Goal: Task Accomplishment & Management: Use online tool/utility

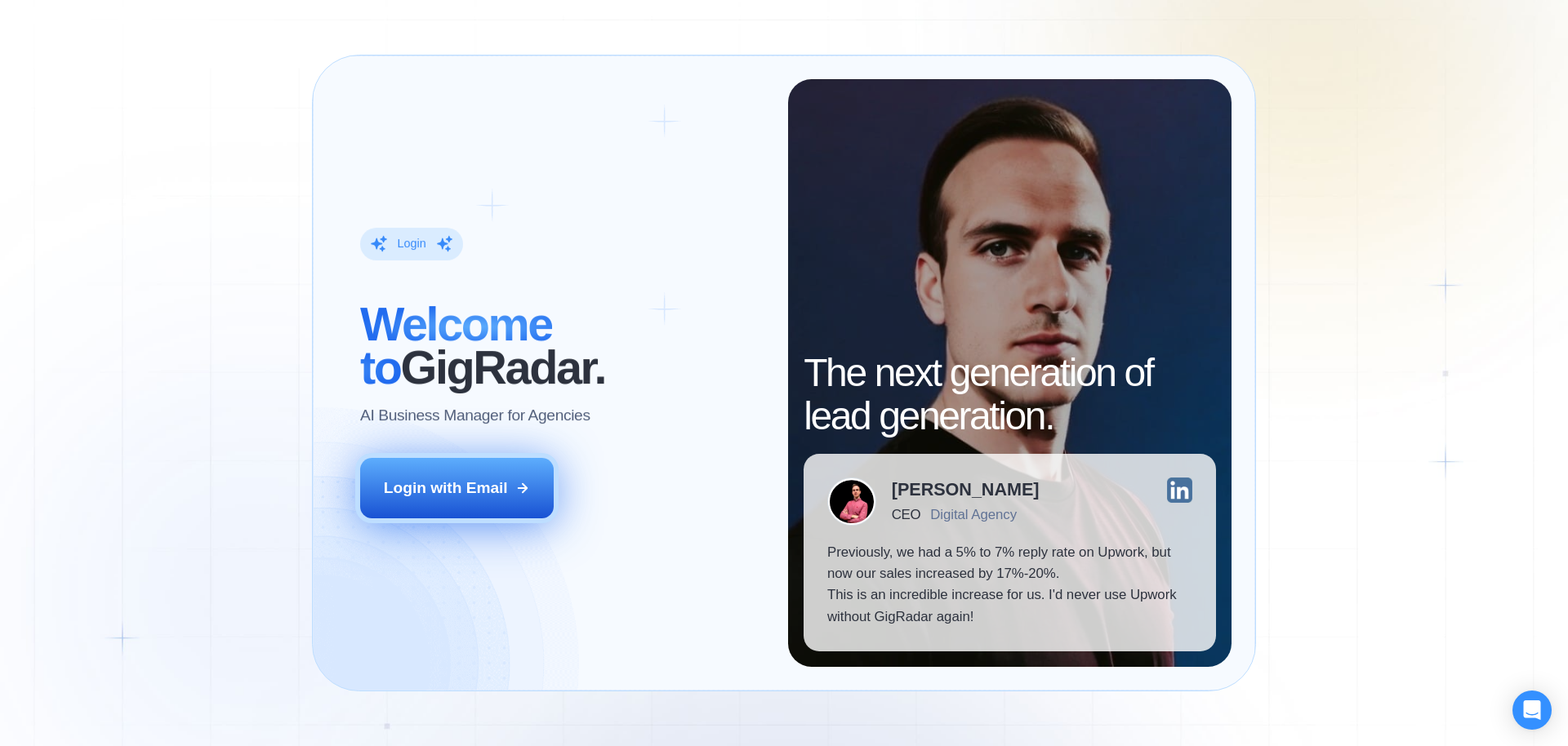
click at [494, 488] on div "Login with Email" at bounding box center [445, 488] width 125 height 21
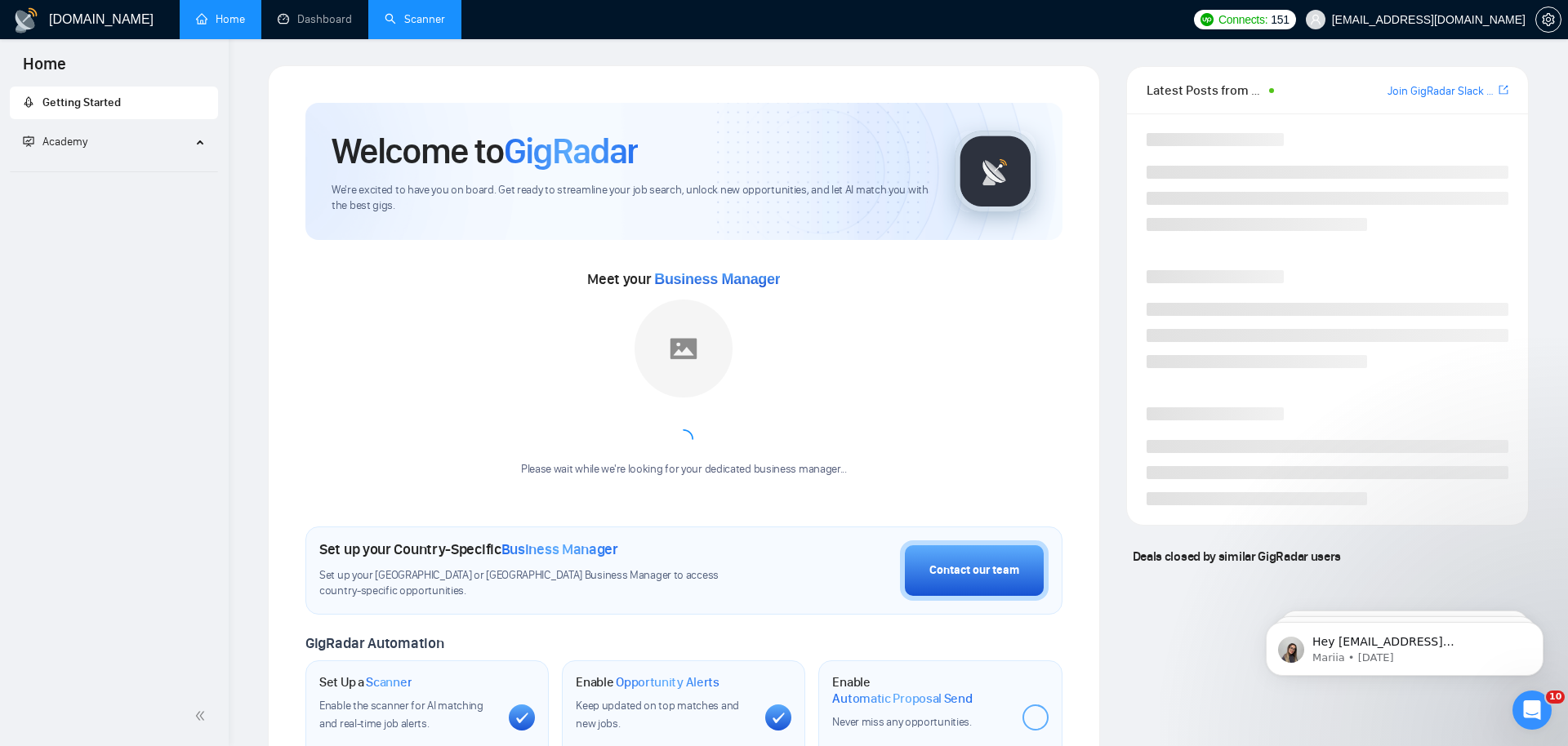
click at [431, 20] on link "Scanner" at bounding box center [414, 19] width 61 height 14
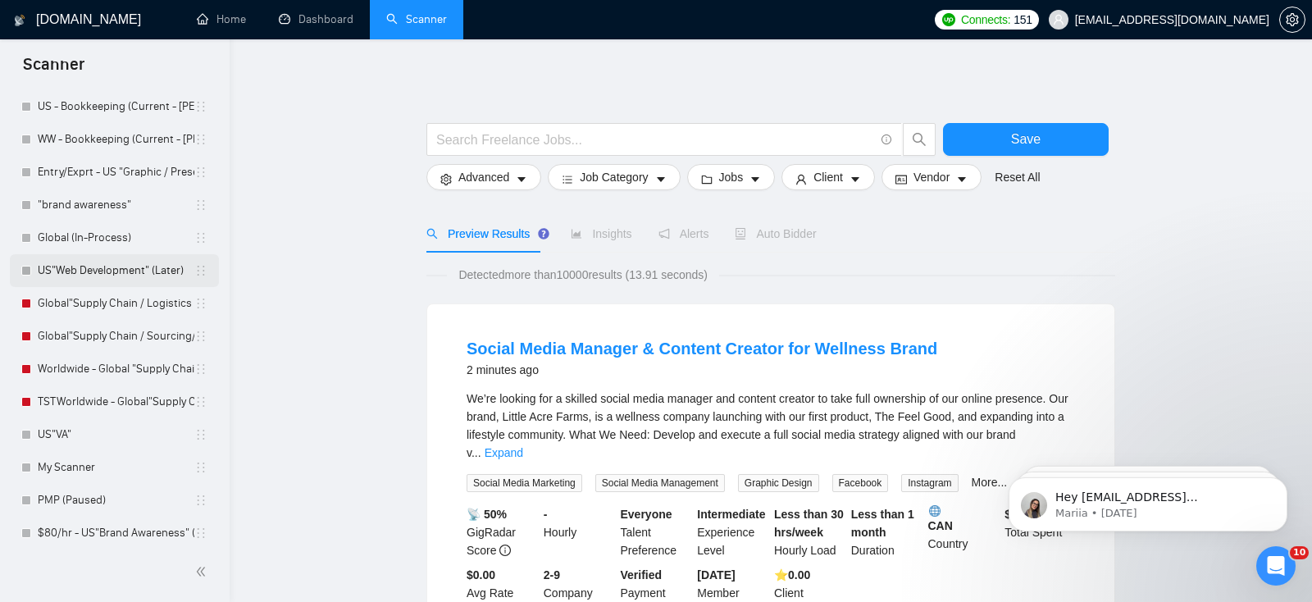
scroll to position [221, 0]
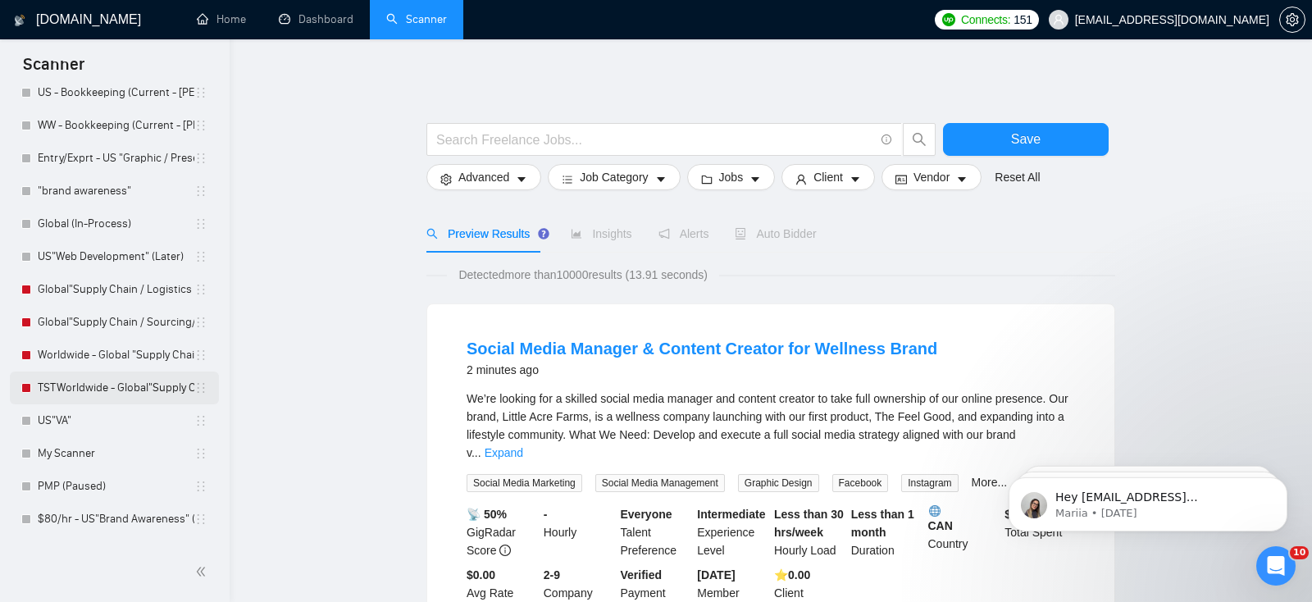
click at [115, 376] on link "TSTWorldwide - Global"Supply Chain / Sourcing/Procurement" (In Process)" at bounding box center [116, 387] width 157 height 33
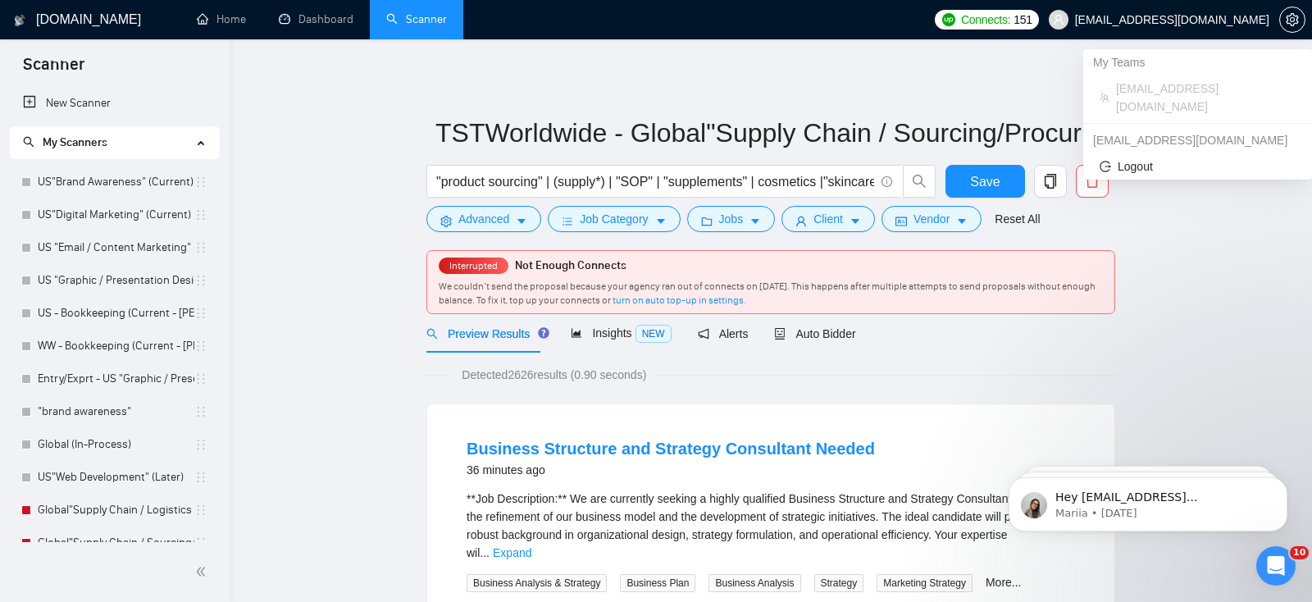
click at [1157, 30] on span "sourcing@investagarden.com" at bounding box center [1159, 19] width 240 height 52
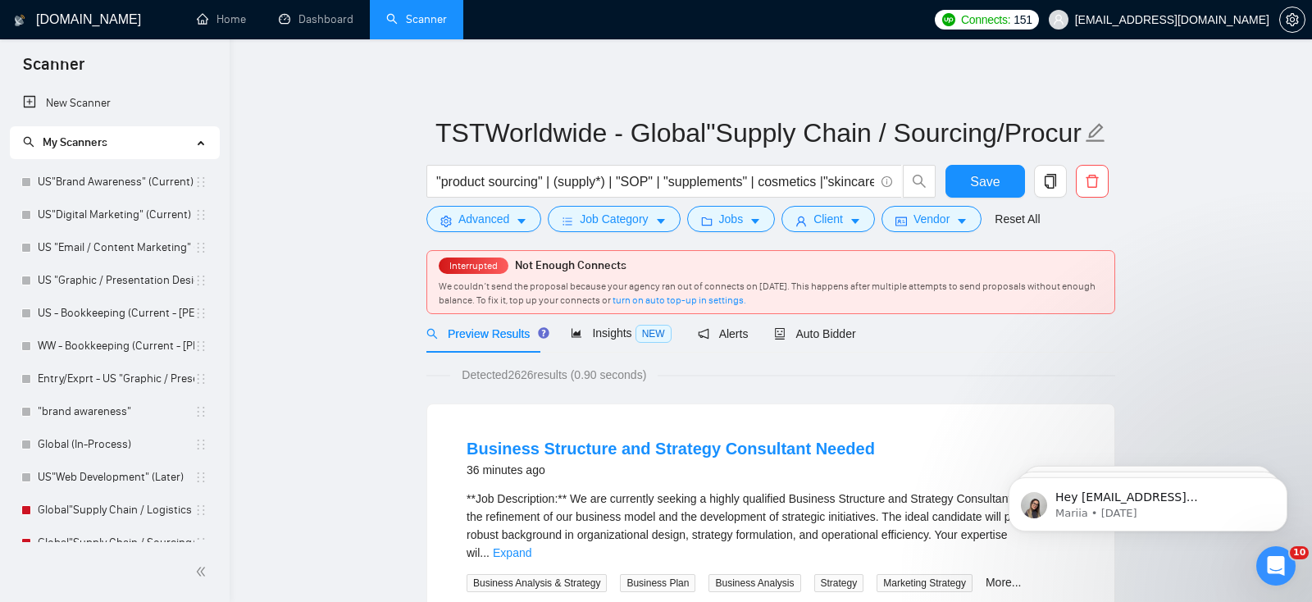
click at [1160, 11] on span "sourcing@investagarden.com" at bounding box center [1159, 19] width 240 height 52
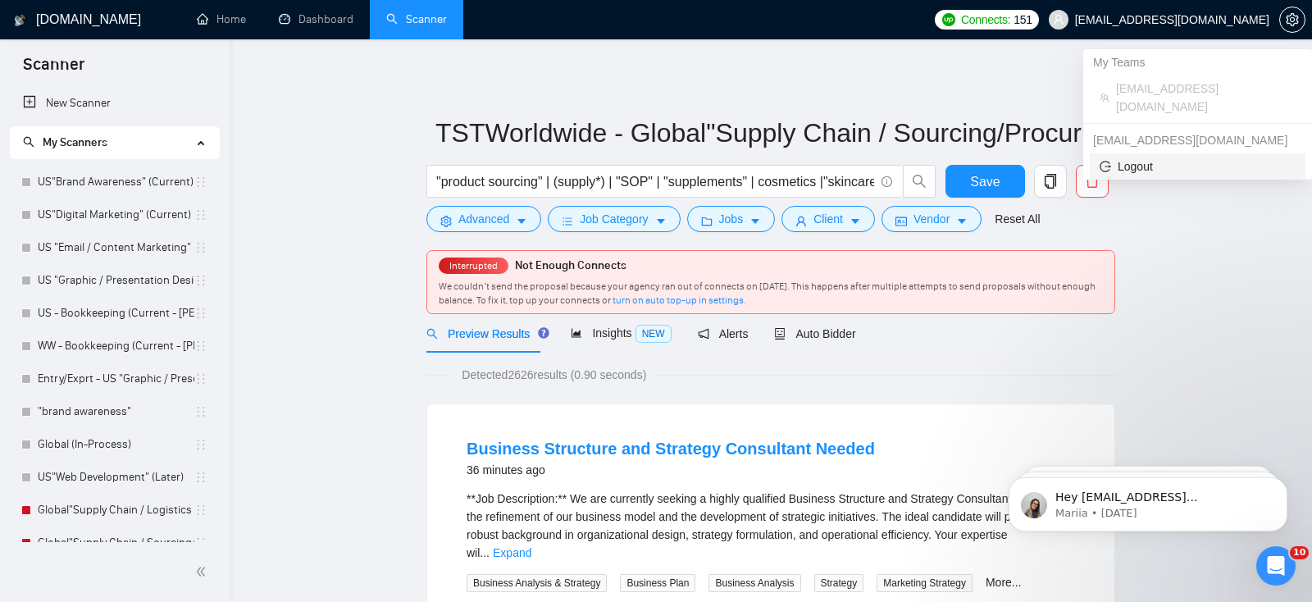
click at [1114, 157] on span "Logout" at bounding box center [1198, 166] width 196 height 18
